Goal: Task Accomplishment & Management: Manage account settings

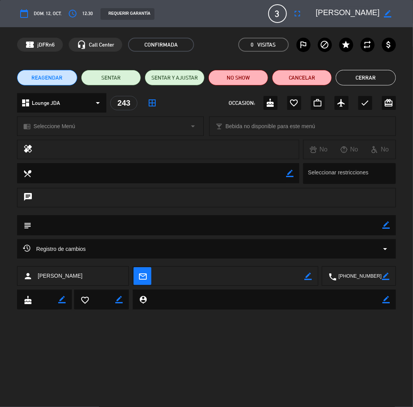
scroll to position [156, 0]
drag, startPoint x: 0, startPoint y: 0, endPoint x: 373, endPoint y: 78, distance: 381.1
click at [373, 78] on button "Cerrar" at bounding box center [366, 78] width 60 height 16
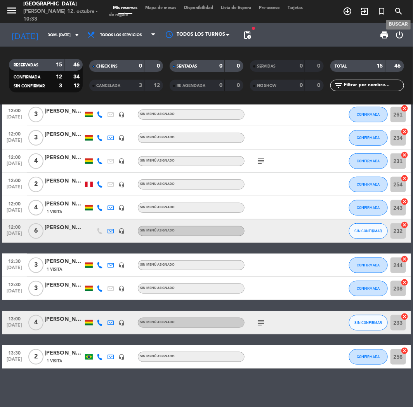
click at [396, 10] on icon "search" at bounding box center [398, 11] width 9 height 9
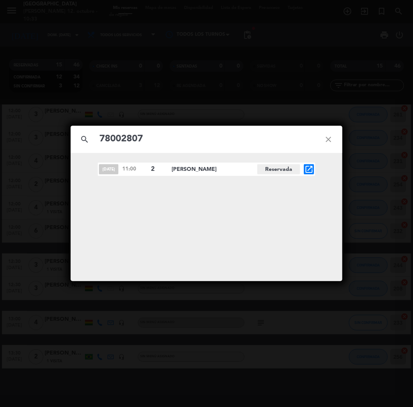
type input "78002807"
click at [312, 169] on icon "open_in_new" at bounding box center [308, 169] width 9 height 9
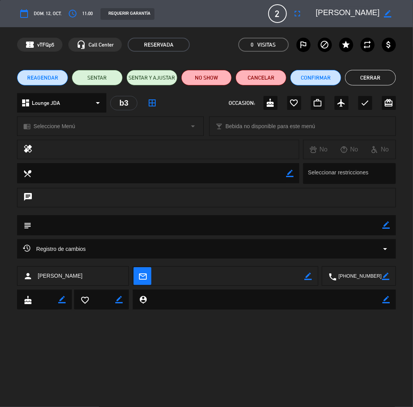
click at [60, 75] on button "REAGENDAR" at bounding box center [42, 78] width 51 height 16
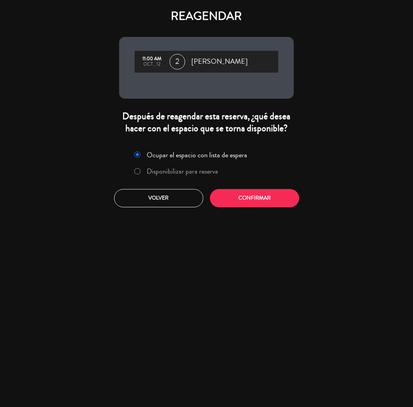
click at [176, 169] on label "Disponibilizar para reserva" at bounding box center [182, 171] width 71 height 7
click at [244, 191] on button "Confirmar" at bounding box center [254, 198] width 89 height 18
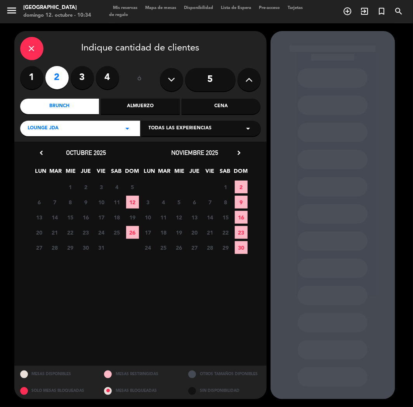
click at [136, 233] on span "26" at bounding box center [132, 232] width 13 height 13
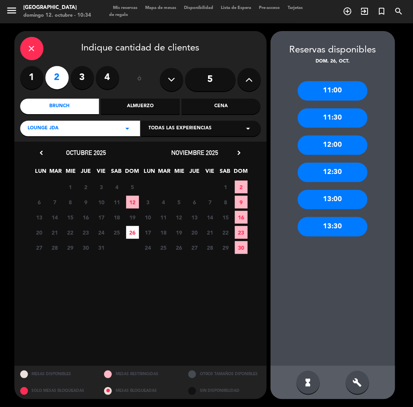
click at [345, 142] on div "12:00" at bounding box center [333, 144] width 70 height 19
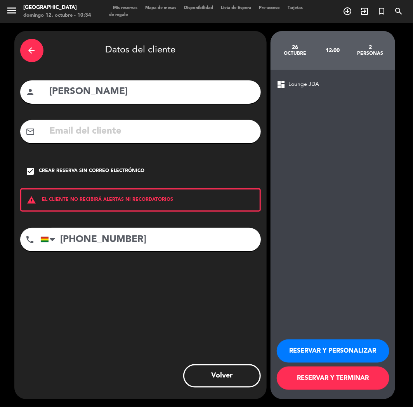
click at [358, 349] on button "RESERVAR Y PERSONALIZAR" at bounding box center [333, 350] width 113 height 23
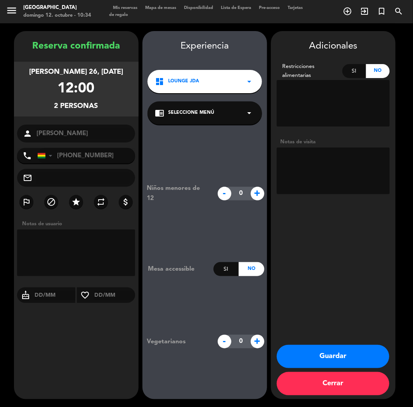
click at [367, 357] on button "Guardar" at bounding box center [333, 356] width 113 height 23
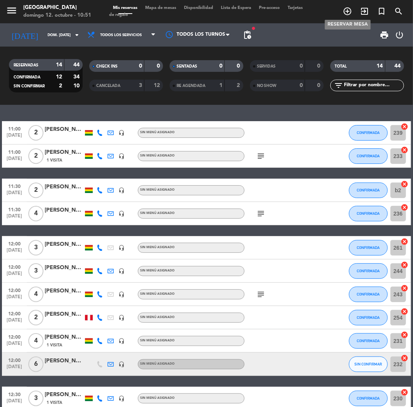
click at [348, 10] on icon "add_circle_outline" at bounding box center [347, 11] width 9 height 9
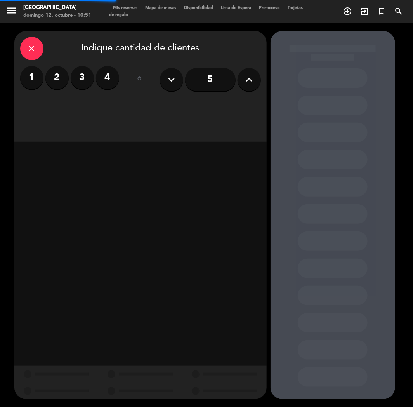
click at [51, 75] on label "2" at bounding box center [56, 77] width 23 height 23
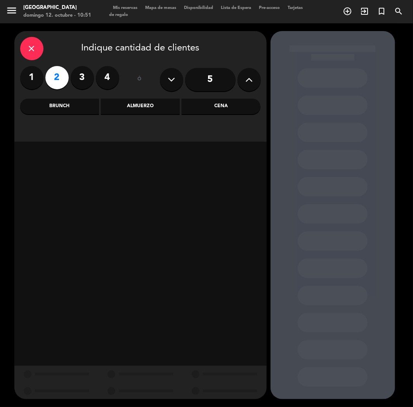
click at [239, 111] on div "Cena" at bounding box center [221, 107] width 79 height 16
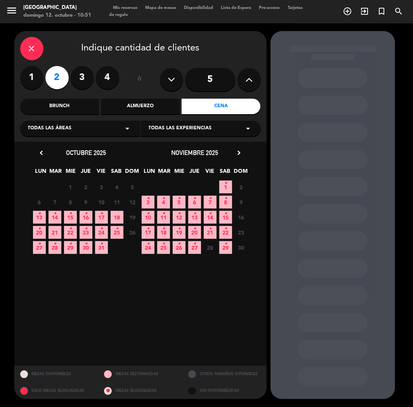
click at [82, 134] on div "Todas las áreas arrow_drop_down" at bounding box center [80, 129] width 120 height 16
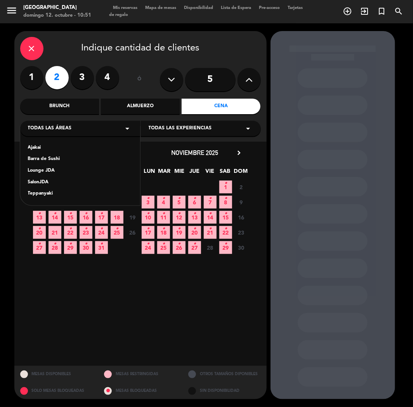
click at [55, 192] on div "Teppanyaki" at bounding box center [80, 194] width 104 height 8
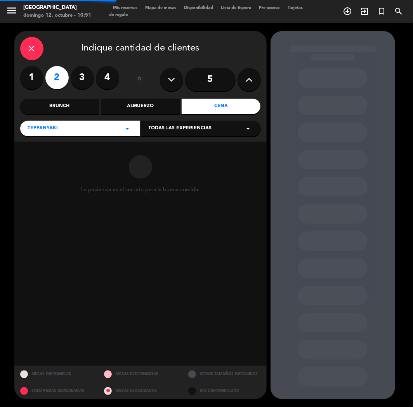
click at [241, 117] on div "close Indique cantidad de clientes 1 2 3 4 ó 5 Brunch Almuerzo Cena Teppanyaki …" at bounding box center [140, 86] width 252 height 111
click at [234, 128] on div "Todas las experiencias arrow_drop_down" at bounding box center [201, 129] width 120 height 16
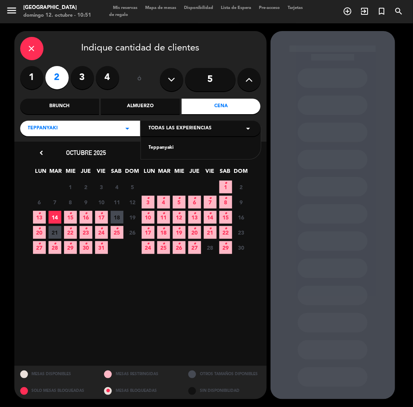
click at [173, 151] on div "Teppanyaki" at bounding box center [201, 148] width 104 height 8
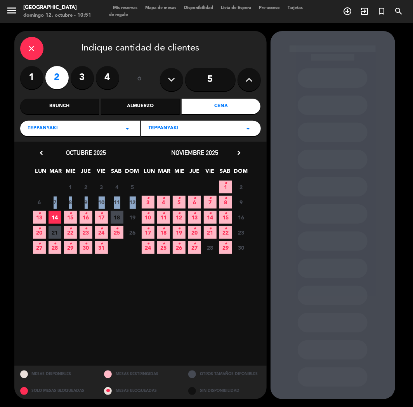
drag, startPoint x: 33, startPoint y: 208, endPoint x: 35, endPoint y: 212, distance: 4.4
click at [35, 212] on div "chevron_left octubre 2025 LUN MAR [PERSON_NAME] VIE SAB DOM 29 30 1 2 3 4 5 6 7…" at bounding box center [86, 201] width 109 height 108
click at [35, 212] on span "13 •" at bounding box center [39, 217] width 13 height 13
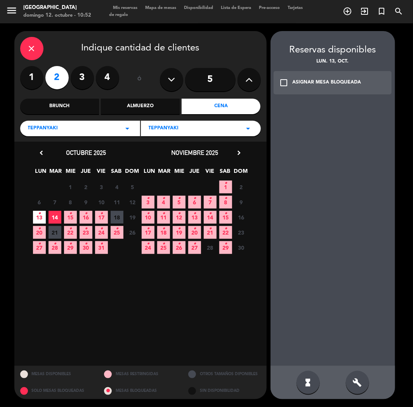
click at [351, 385] on div "build" at bounding box center [357, 382] width 23 height 23
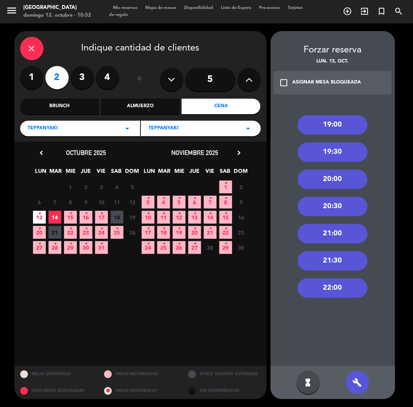
click at [323, 122] on div "19:00" at bounding box center [333, 124] width 70 height 19
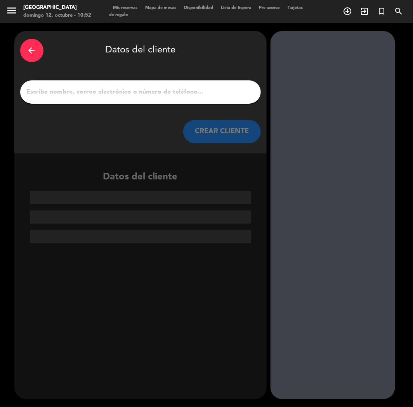
click at [167, 94] on input "1" at bounding box center [140, 92] width 229 height 11
paste input "[PERSON_NAME]"
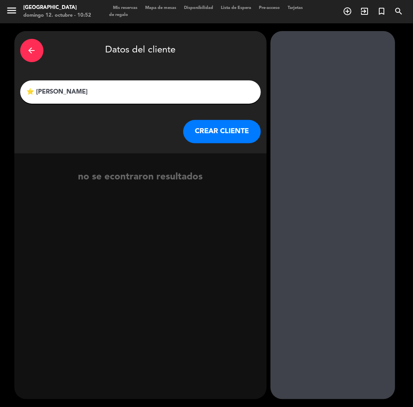
type input "⭐ [PERSON_NAME]"
click at [221, 123] on button "CREAR CLIENTE" at bounding box center [222, 131] width 78 height 23
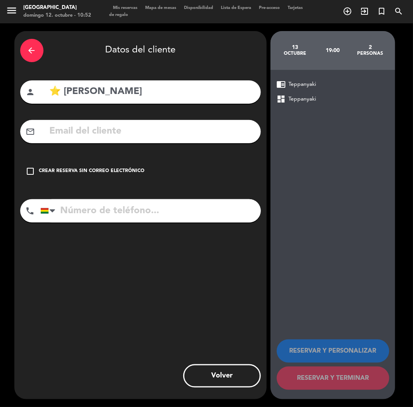
click at [207, 135] on input "text" at bounding box center [152, 131] width 206 height 16
paste input "[EMAIL_ADDRESS][DOMAIN_NAME]"
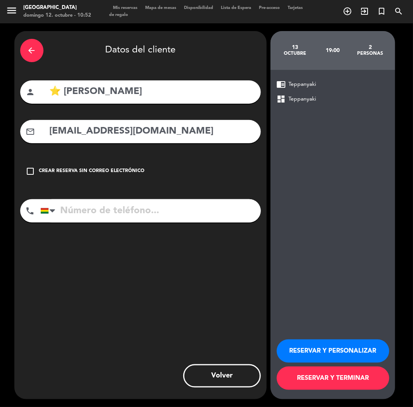
type input "[EMAIL_ADDRESS][DOMAIN_NAME]"
click at [170, 214] on input "tel" at bounding box center [150, 210] width 220 height 23
type input "76899085"
click at [382, 354] on button "RESERVAR Y PERSONALIZAR" at bounding box center [333, 350] width 113 height 23
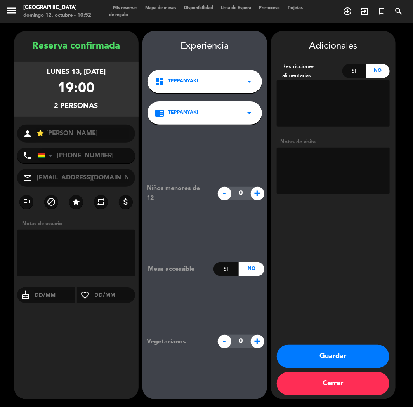
click at [328, 169] on textarea at bounding box center [333, 170] width 113 height 47
type textarea "teppan"
drag, startPoint x: 354, startPoint y: 353, endPoint x: 354, endPoint y: 344, distance: 9.3
click at [349, 364] on button "Guardar" at bounding box center [333, 356] width 113 height 23
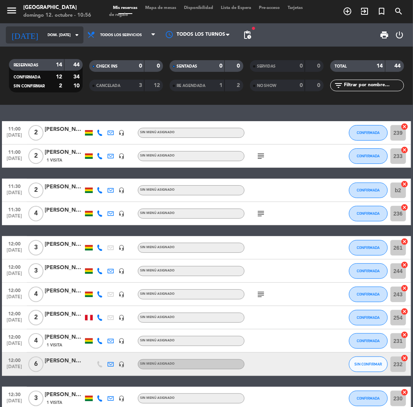
click at [68, 28] on div "[DATE] dom. [DATE] arrow_drop_down" at bounding box center [45, 34] width 78 height 17
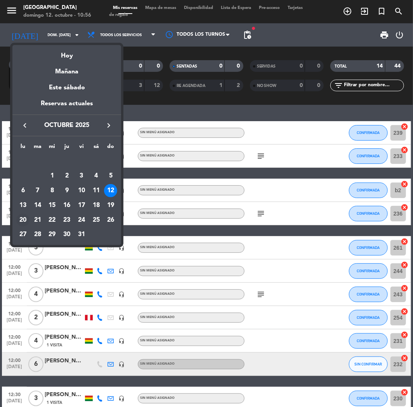
click at [21, 220] on div "20" at bounding box center [22, 219] width 13 height 13
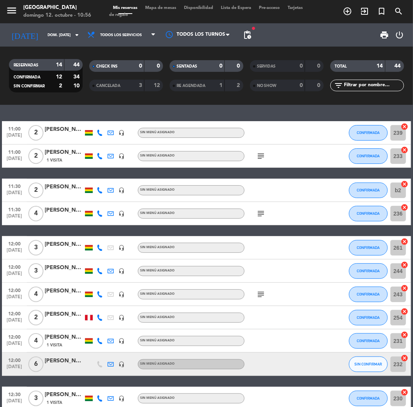
type input "lun. [DATE]"
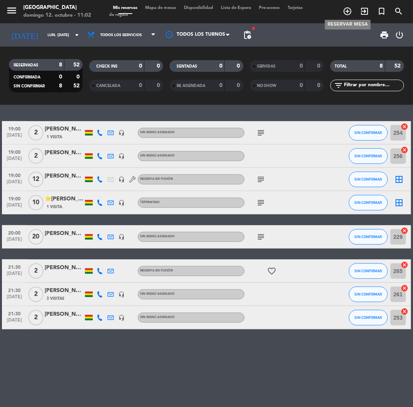
click at [351, 10] on icon "add_circle_outline" at bounding box center [347, 11] width 9 height 9
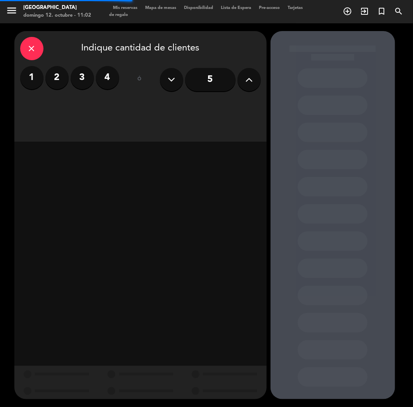
click at [59, 80] on label "2" at bounding box center [56, 77] width 23 height 23
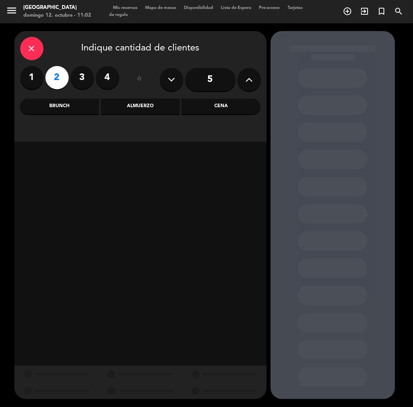
click at [146, 111] on div "Almuerzo" at bounding box center [140, 107] width 79 height 16
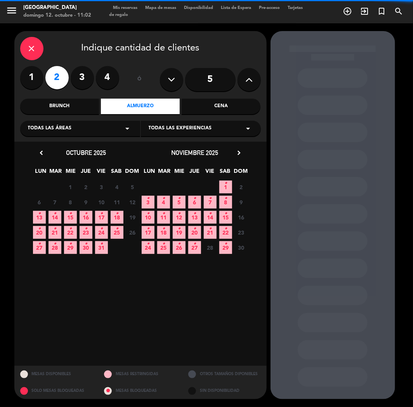
click at [190, 109] on div "Cena" at bounding box center [221, 107] width 79 height 16
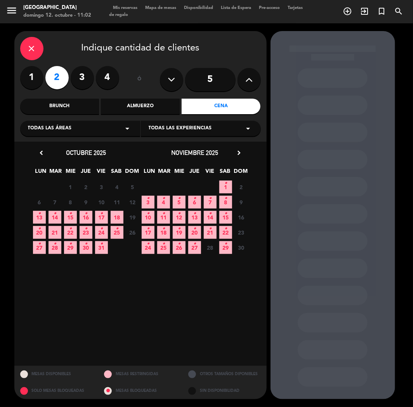
click at [54, 210] on icon "•" at bounding box center [55, 213] width 3 height 12
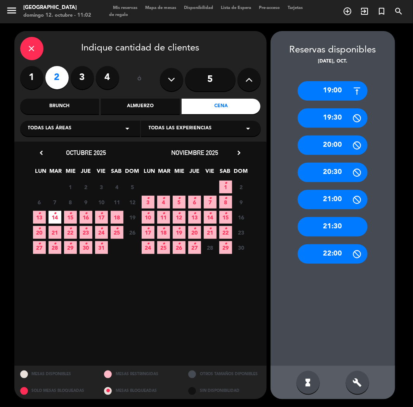
click at [329, 94] on div "19:00" at bounding box center [333, 90] width 70 height 19
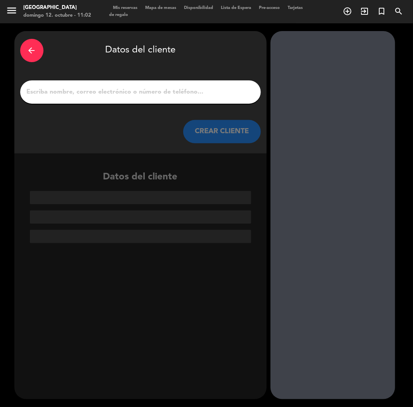
click at [208, 96] on input "1" at bounding box center [140, 92] width 229 height 11
paste input "[PERSON_NAME]"
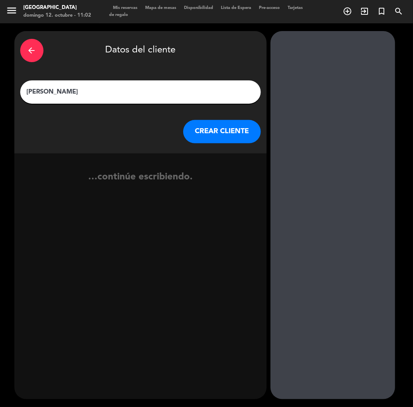
type input "[PERSON_NAME]"
click at [233, 134] on button "CREAR CLIENTE" at bounding box center [222, 131] width 78 height 23
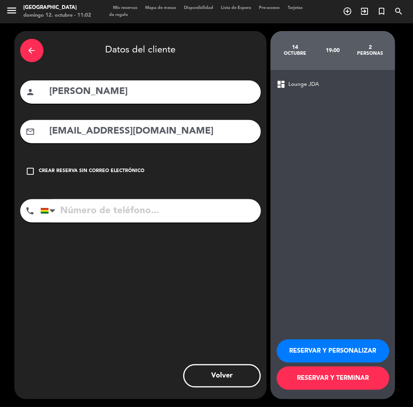
type input "[EMAIL_ADDRESS][DOMAIN_NAME]"
click at [217, 210] on input "tel" at bounding box center [150, 210] width 220 height 23
type input "71612393"
click at [356, 342] on button "RESERVAR Y PERSONALIZAR" at bounding box center [333, 350] width 113 height 23
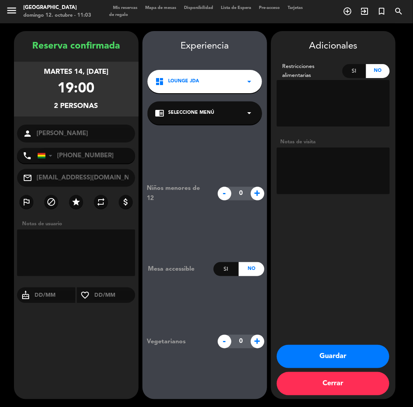
drag, startPoint x: 350, startPoint y: 363, endPoint x: 358, endPoint y: 362, distance: 8.2
click at [350, 363] on button "Guardar" at bounding box center [333, 356] width 113 height 23
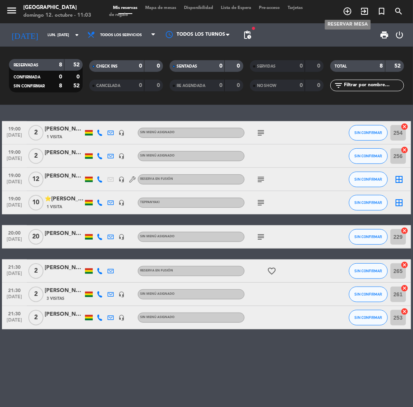
click at [344, 9] on icon "add_circle_outline" at bounding box center [347, 11] width 9 height 9
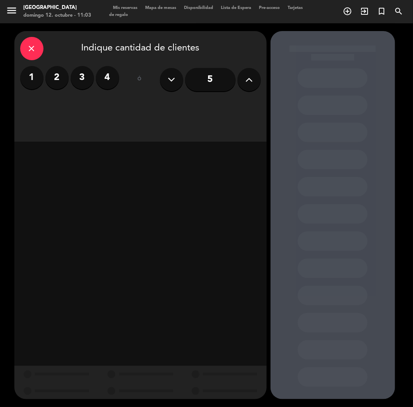
click at [80, 80] on label "3" at bounding box center [82, 77] width 23 height 23
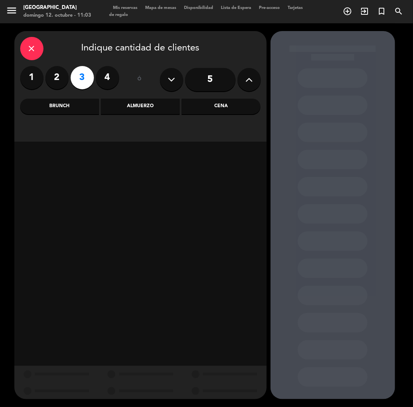
click at [179, 109] on div "Almuerzo" at bounding box center [140, 107] width 79 height 16
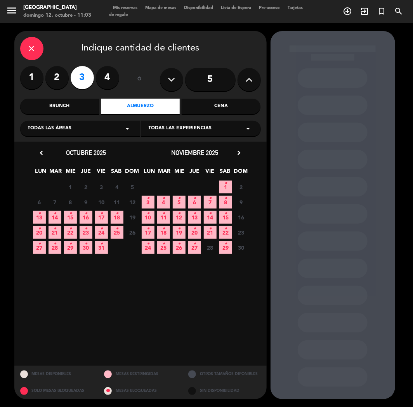
click at [49, 220] on span "14 •" at bounding box center [55, 217] width 13 height 13
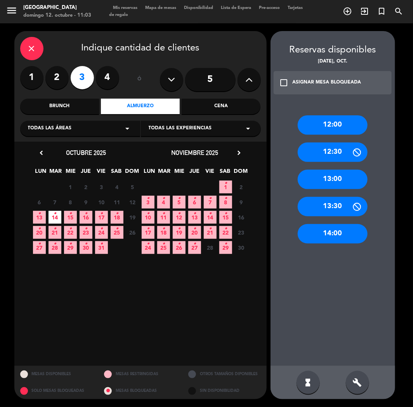
click at [341, 177] on div "13:00" at bounding box center [333, 179] width 70 height 19
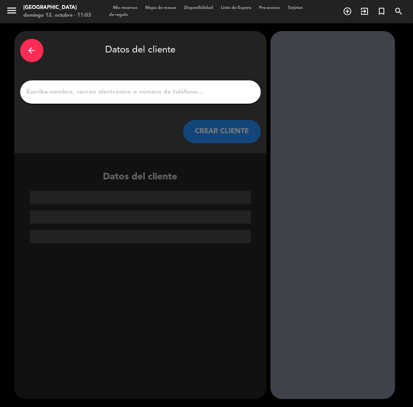
drag, startPoint x: 203, startPoint y: 99, endPoint x: 200, endPoint y: 95, distance: 5.1
click at [200, 97] on div at bounding box center [140, 91] width 241 height 23
click at [200, 95] on input "1" at bounding box center [140, 92] width 229 height 11
paste input "[EMAIL_ADDRESS][DOMAIN_NAME]"
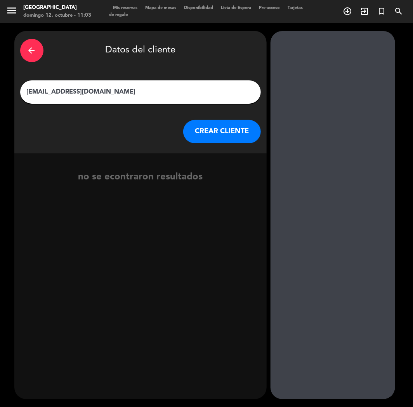
click at [156, 90] on input "[EMAIL_ADDRESS][DOMAIN_NAME]" at bounding box center [140, 92] width 229 height 11
paste input "[PERSON_NAME]"
type input "[PERSON_NAME]"
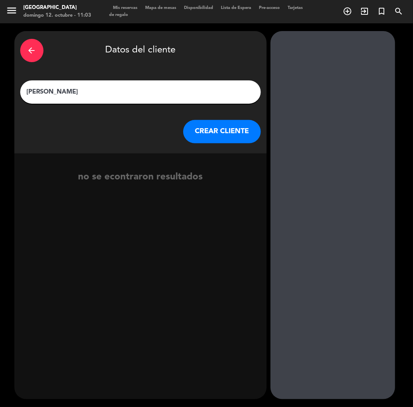
click at [240, 135] on button "CREAR CLIENTE" at bounding box center [222, 131] width 78 height 23
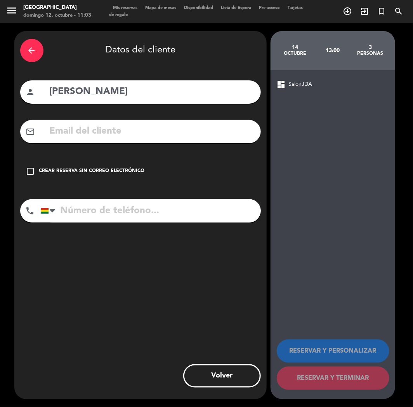
click at [181, 125] on input "text" at bounding box center [152, 131] width 206 height 16
paste input "[EMAIL_ADDRESS][DOMAIN_NAME]"
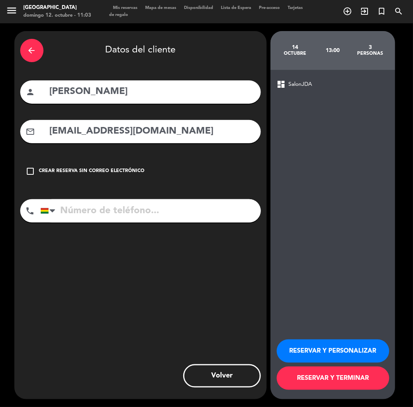
type input "[EMAIL_ADDRESS][DOMAIN_NAME]"
click at [171, 218] on input "tel" at bounding box center [150, 210] width 220 height 23
type input "77350313"
click at [339, 348] on button "RESERVAR Y PERSONALIZAR" at bounding box center [333, 350] width 113 height 23
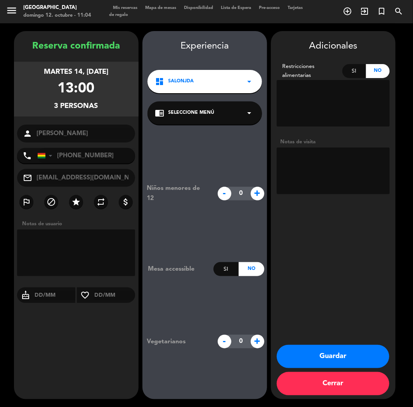
click at [318, 174] on textarea at bounding box center [333, 170] width 113 height 47
type textarea "cumple"
click at [359, 354] on button "Guardar" at bounding box center [333, 356] width 113 height 23
